Goal: Check status: Check status

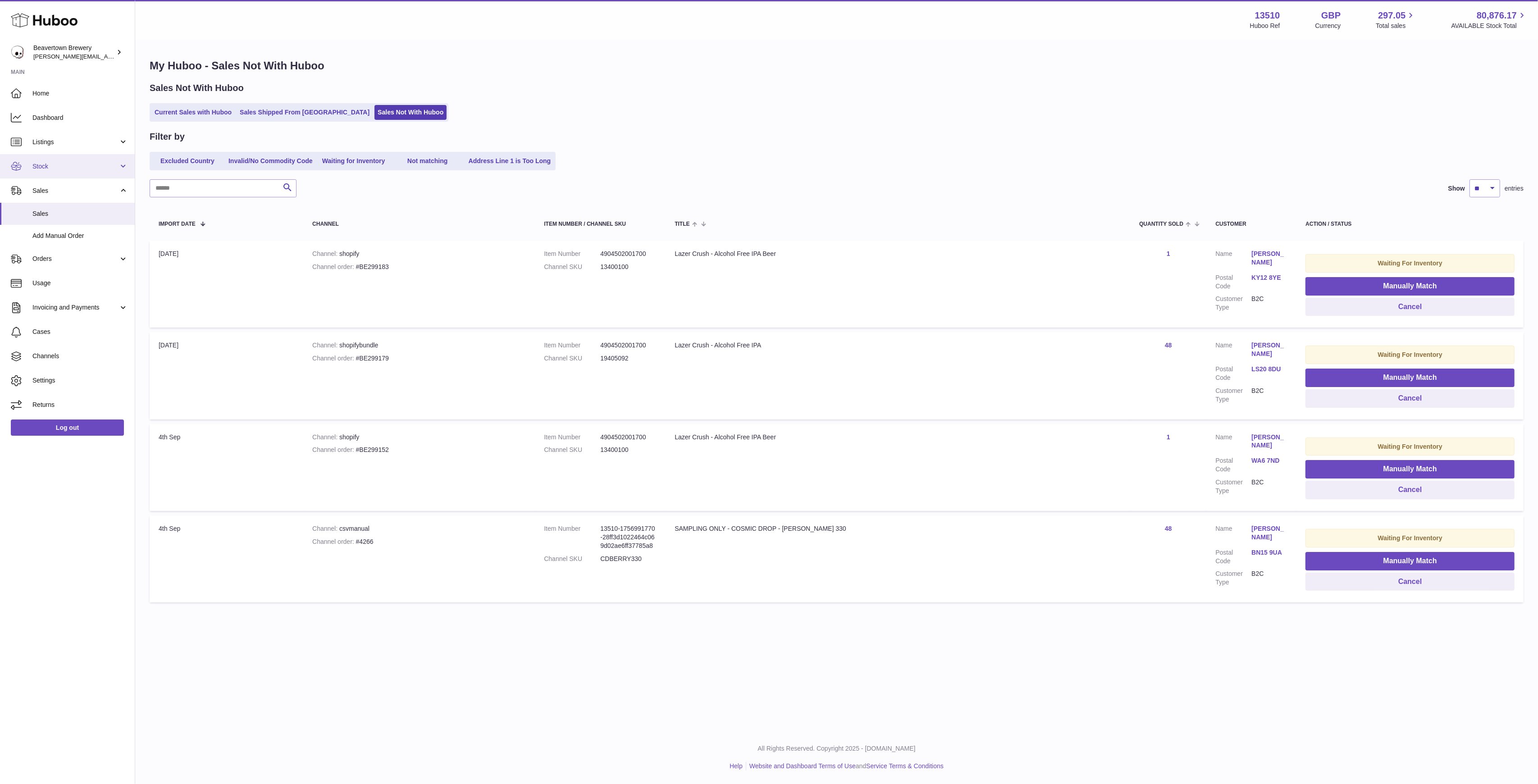
click at [67, 160] on link "Stock" at bounding box center [67, 167] width 135 height 24
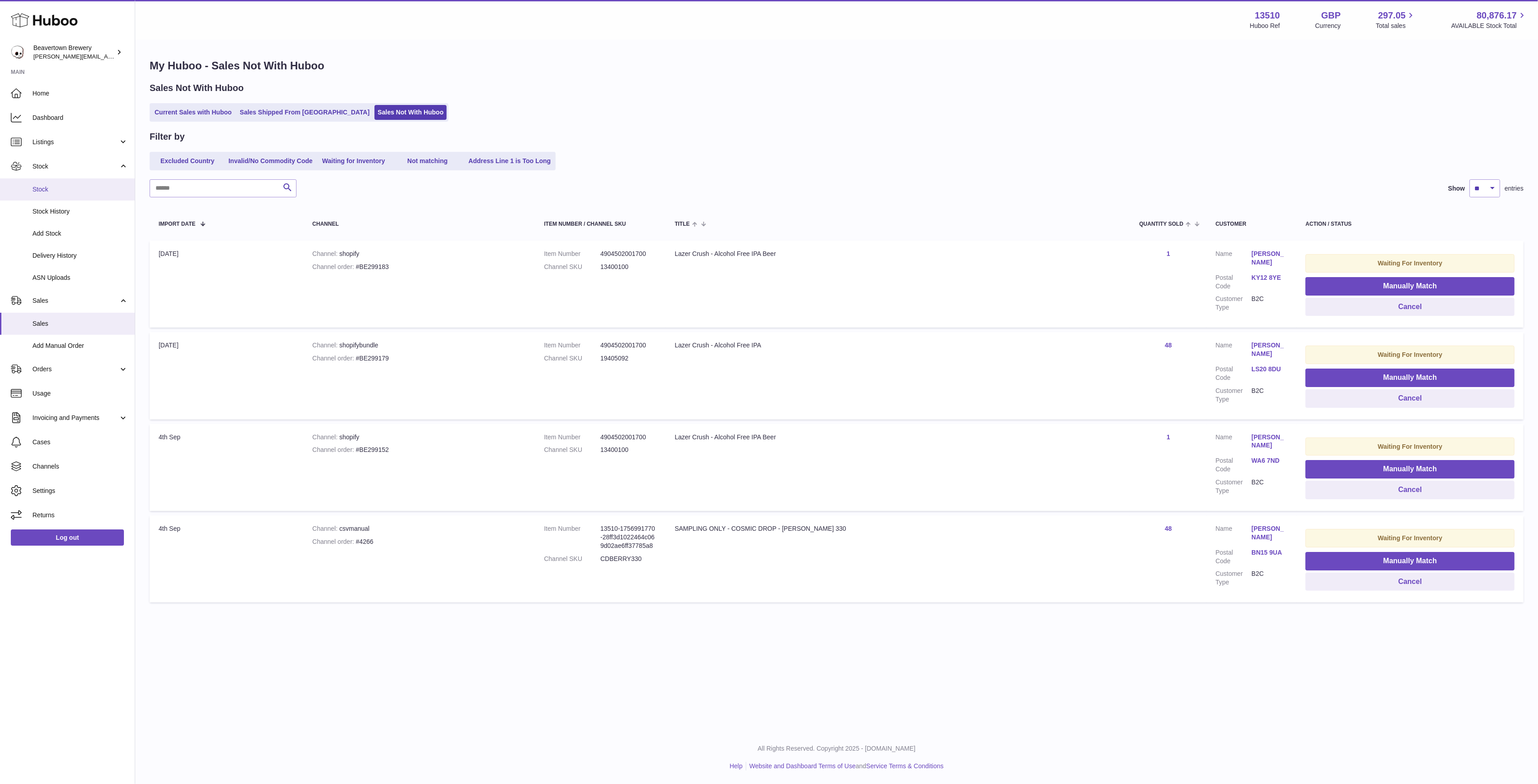
click at [69, 185] on span "Stock" at bounding box center [80, 189] width 96 height 8
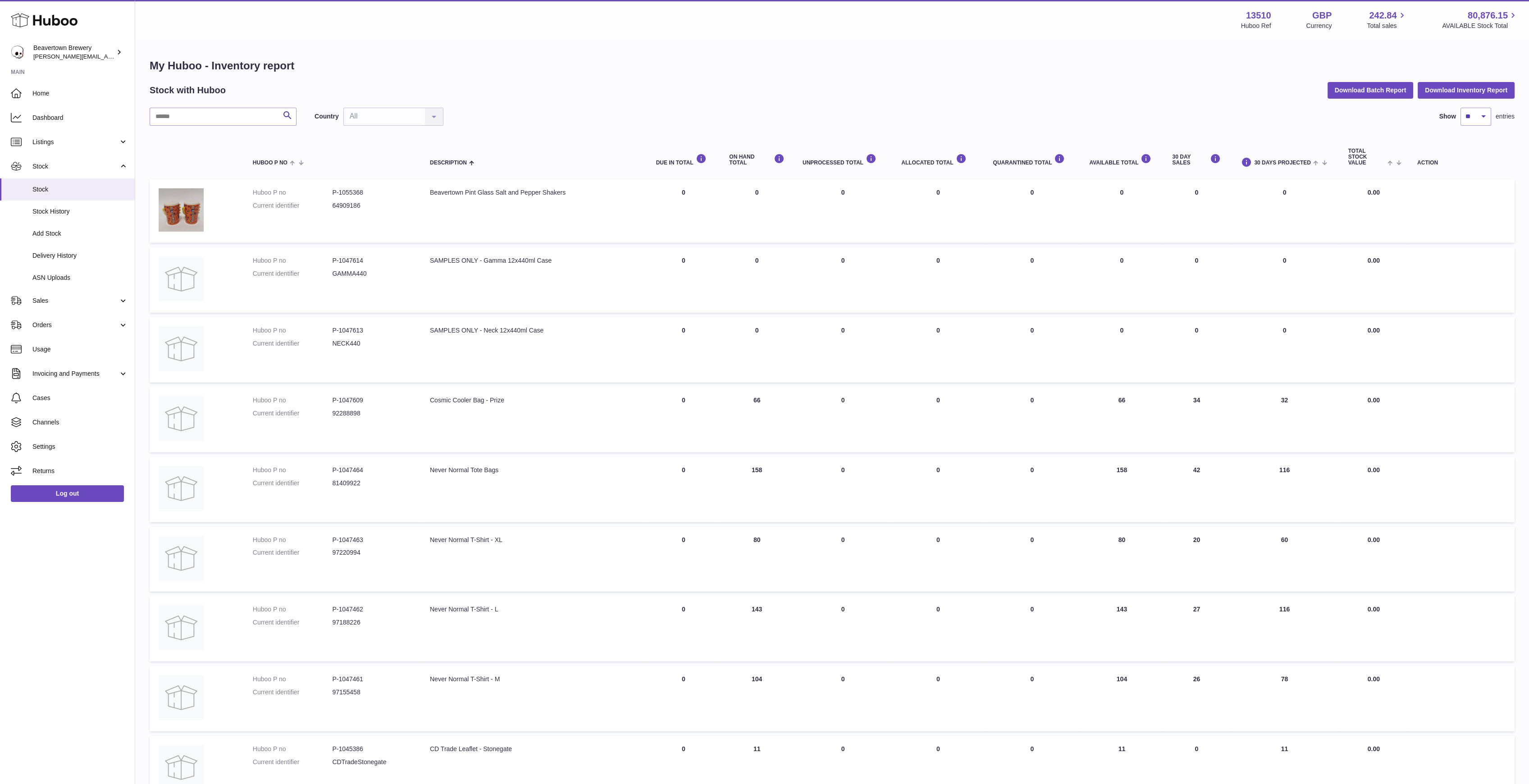
click at [194, 127] on div "Search Country All All No elements found. Consider changing the search query. L…" at bounding box center [831, 500] width 1365 height 784
drag, startPoint x: 194, startPoint y: 125, endPoint x: 207, endPoint y: 110, distance: 19.8
click at [207, 110] on input "text" at bounding box center [223, 117] width 147 height 18
type input "*"
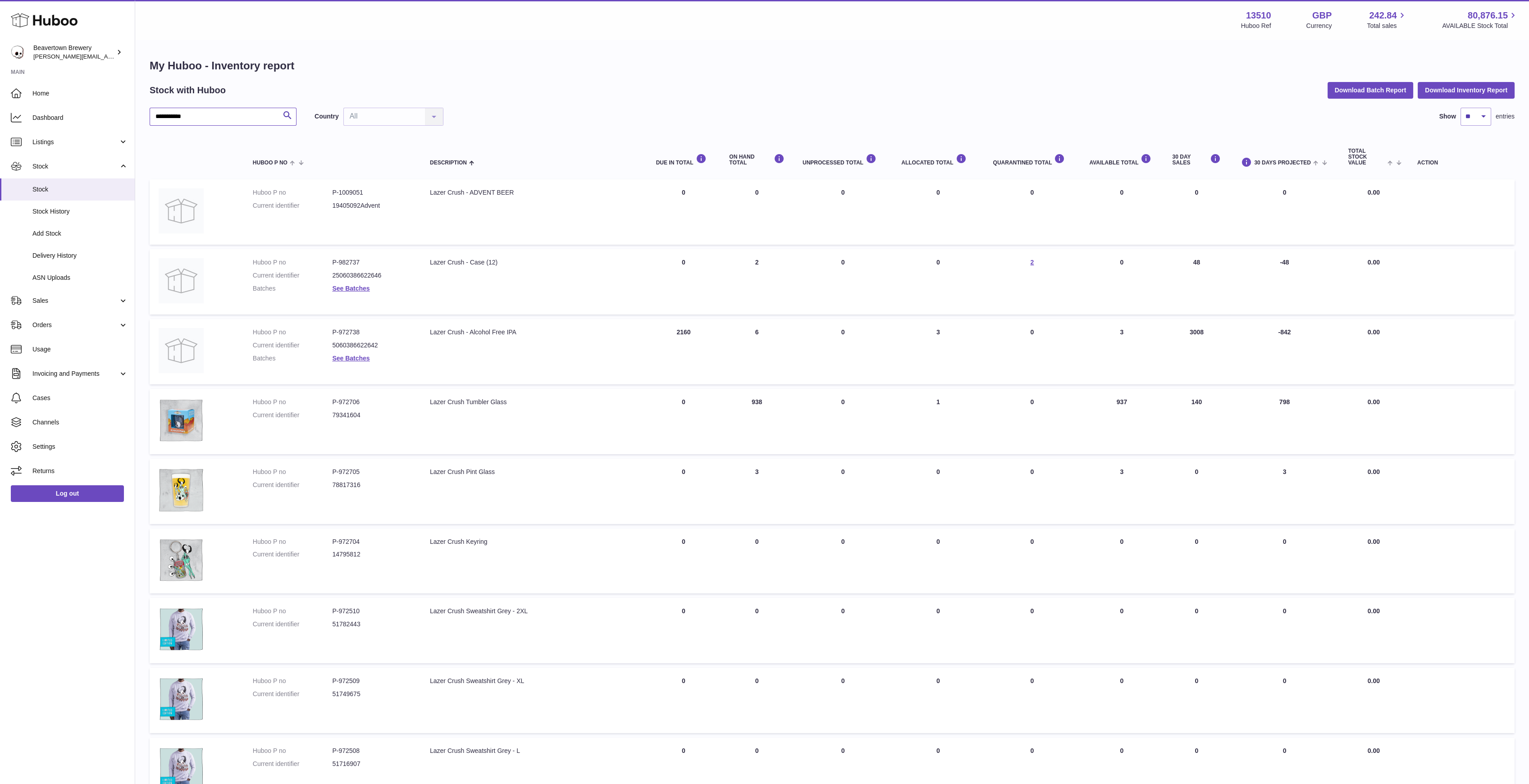
type input "**********"
click at [688, 327] on td "DUE IN Total 2160" at bounding box center [684, 352] width 74 height 65
click at [364, 357] on dl "Huboo P no P-972738 Current identifier 5060386622642 Batches See Batches" at bounding box center [332, 348] width 159 height 39
click at [359, 355] on link "See Batches" at bounding box center [351, 358] width 38 height 7
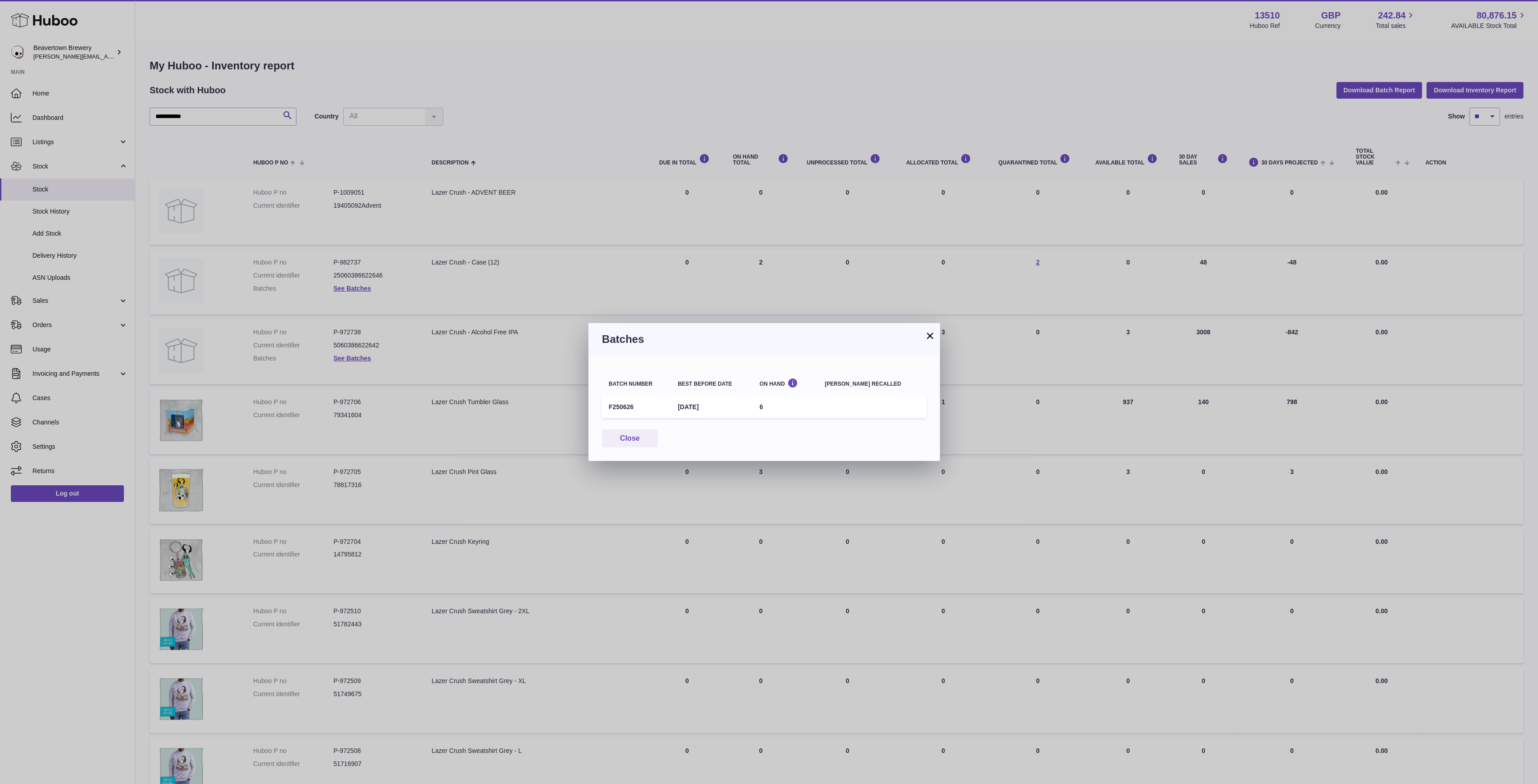
click at [923, 341] on h3 "Batches" at bounding box center [764, 340] width 324 height 15
click at [925, 338] on button "×" at bounding box center [929, 335] width 11 height 11
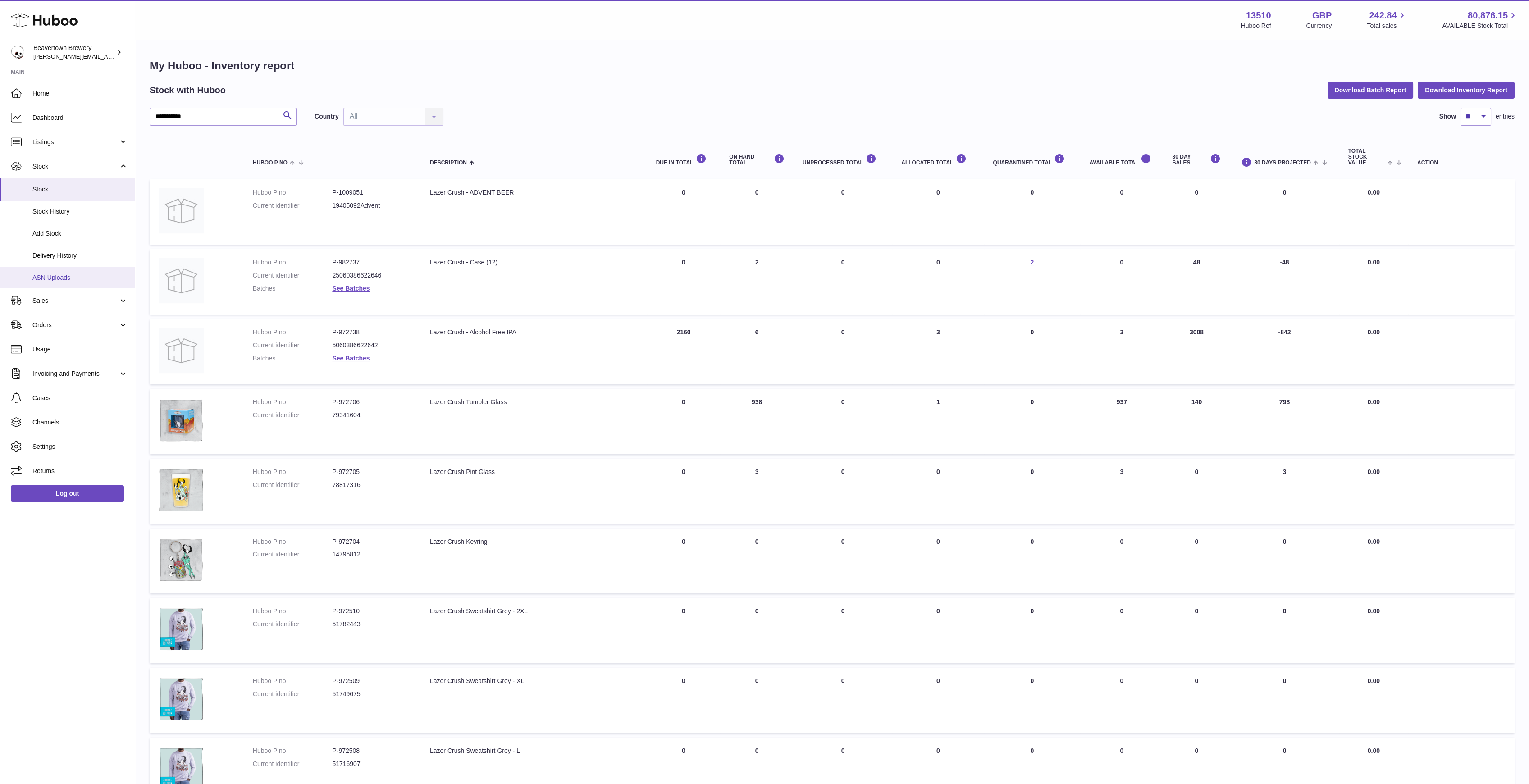
click at [42, 274] on span "ASN Uploads" at bounding box center [80, 278] width 96 height 8
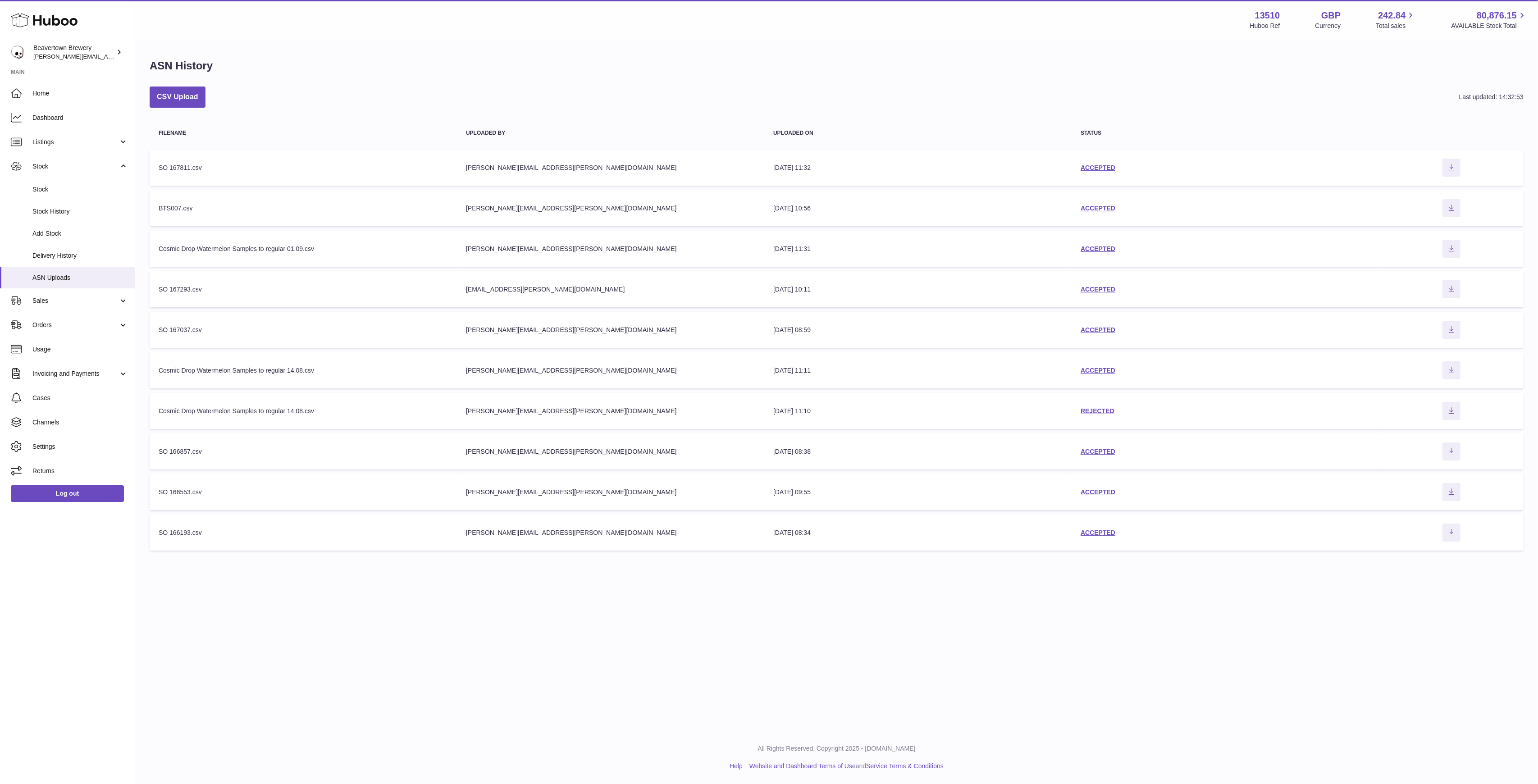
click at [1085, 162] on td "status ACCEPTED" at bounding box center [1225, 167] width 307 height 36
click at [1087, 164] on link "ACCEPTED" at bounding box center [1098, 167] width 34 height 7
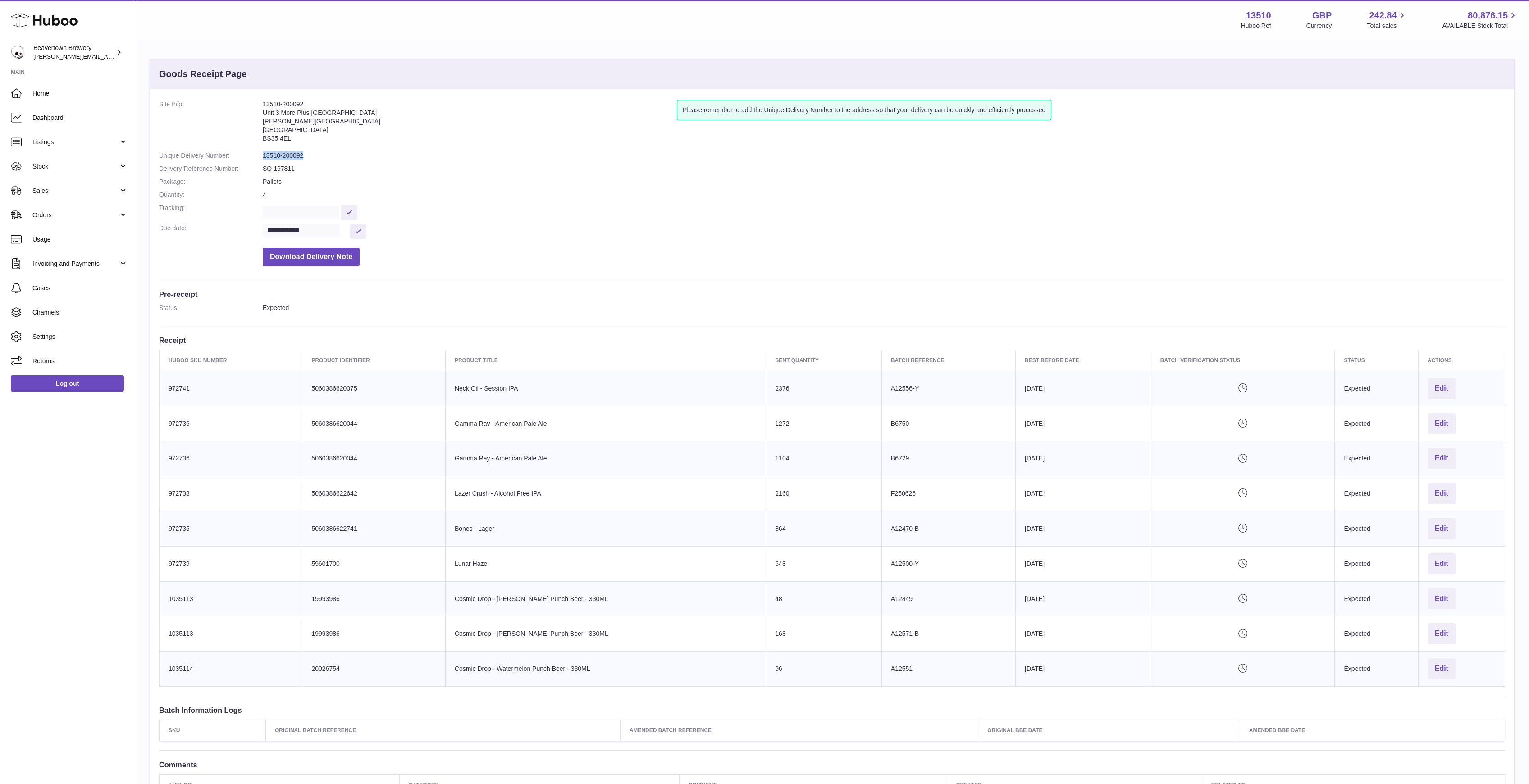
drag, startPoint x: 308, startPoint y: 158, endPoint x: 256, endPoint y: 157, distance: 52.0
click at [256, 157] on dl "**********" at bounding box center [832, 185] width 1346 height 171
copy dl "13510-200092"
